Goal: Find specific page/section: Find specific page/section

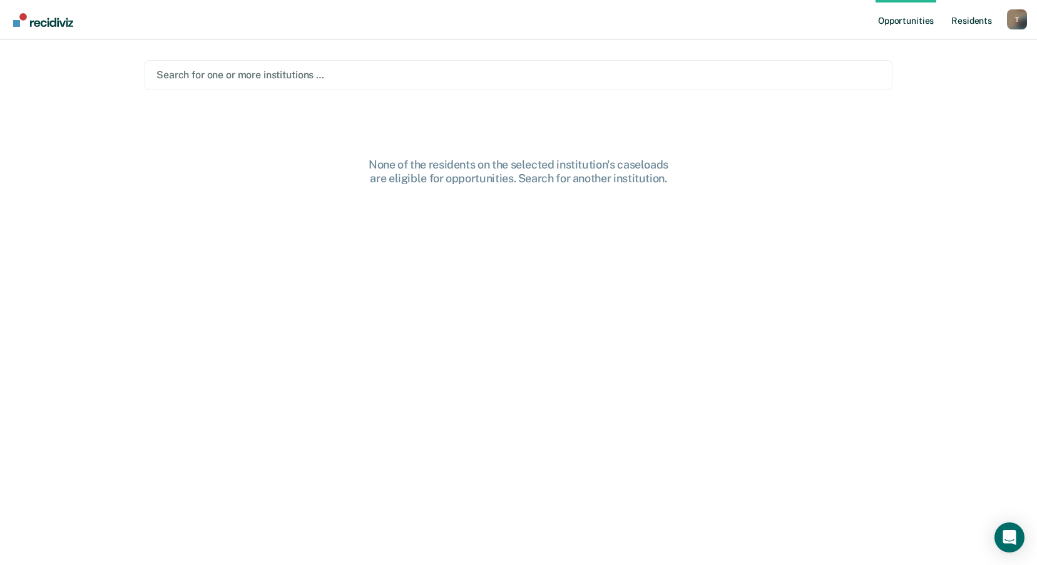
click at [962, 21] on link "Resident s" at bounding box center [972, 20] width 46 height 40
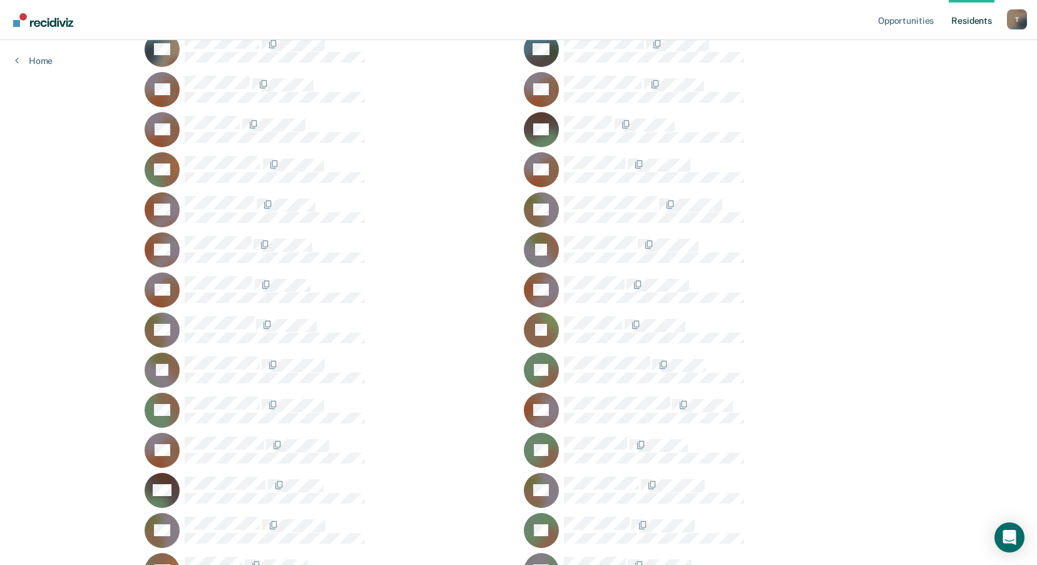
scroll to position [7529, 0]
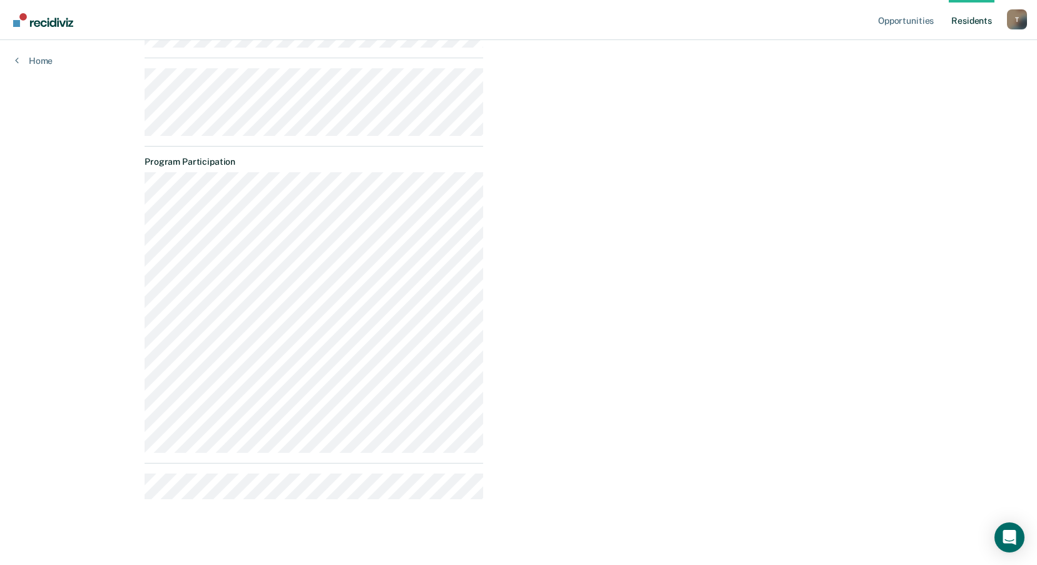
scroll to position [636, 0]
